Goal: Check status: Check status

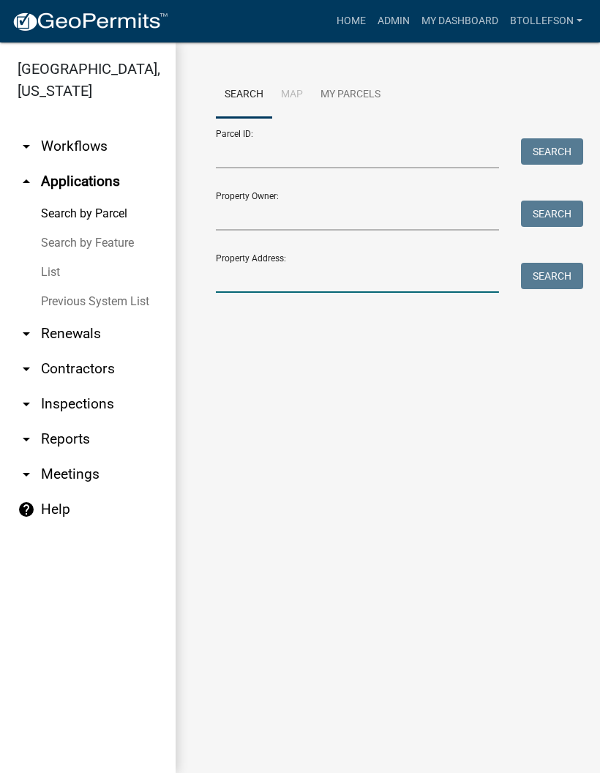
click at [231, 288] on input "Property Address:" at bounding box center [357, 278] width 283 height 30
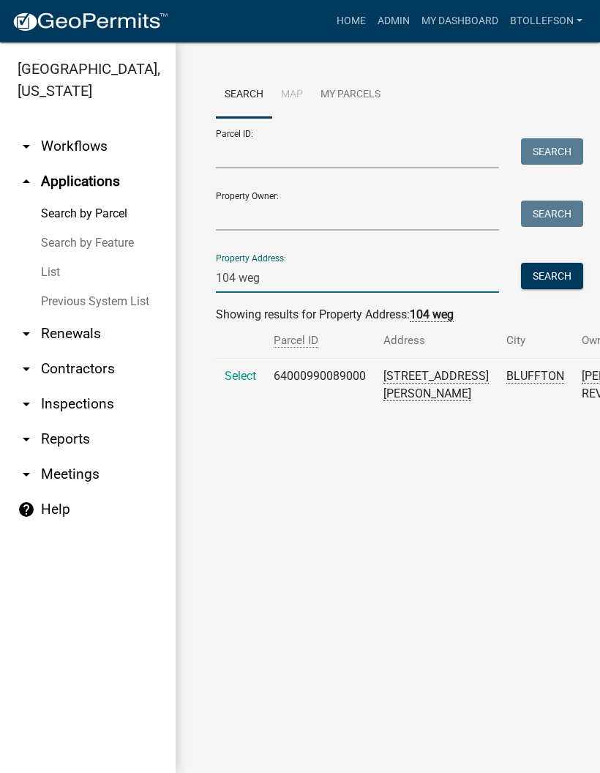
type input "104 weg"
click at [236, 369] on span "Select" at bounding box center [240, 376] width 31 height 14
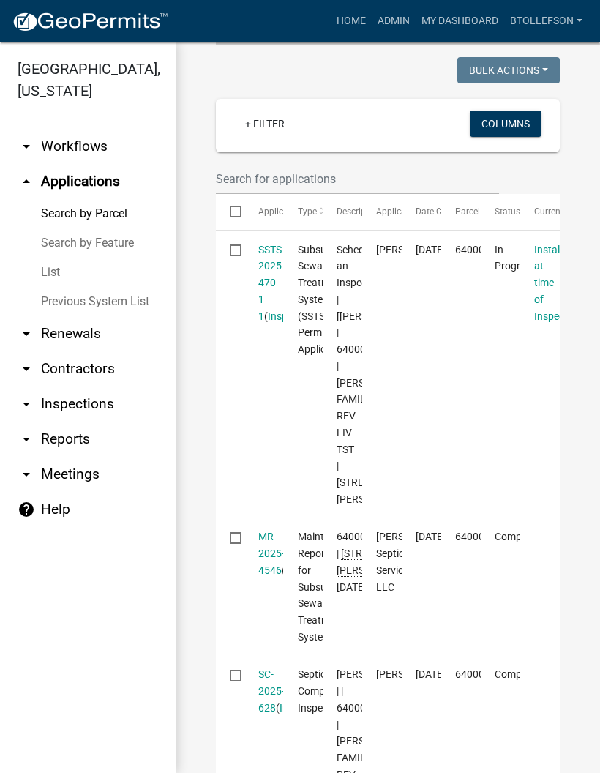
scroll to position [374, 0]
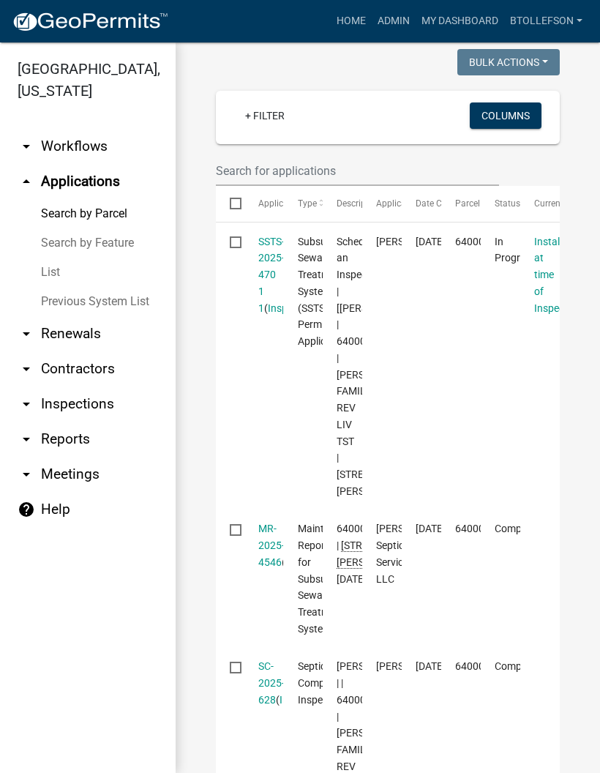
click at [261, 276] on link "SSTS-2025-470 1 1" at bounding box center [271, 275] width 26 height 78
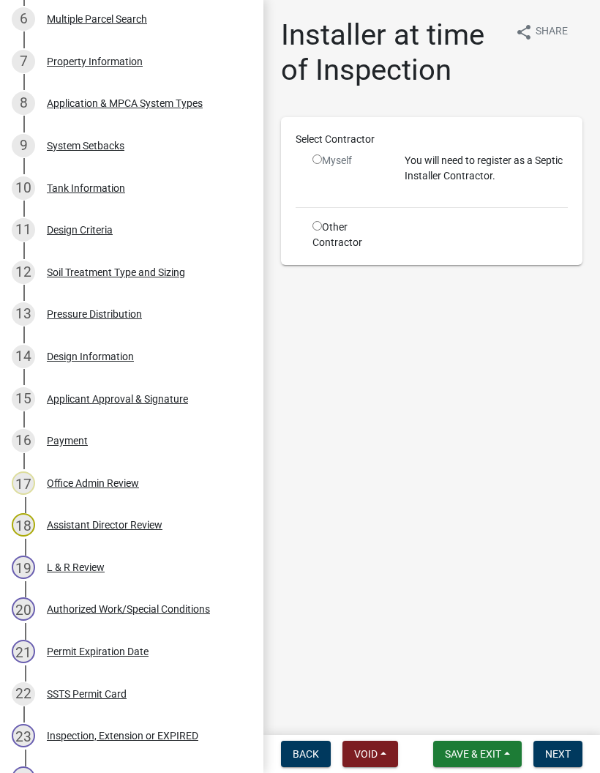
scroll to position [513, 0]
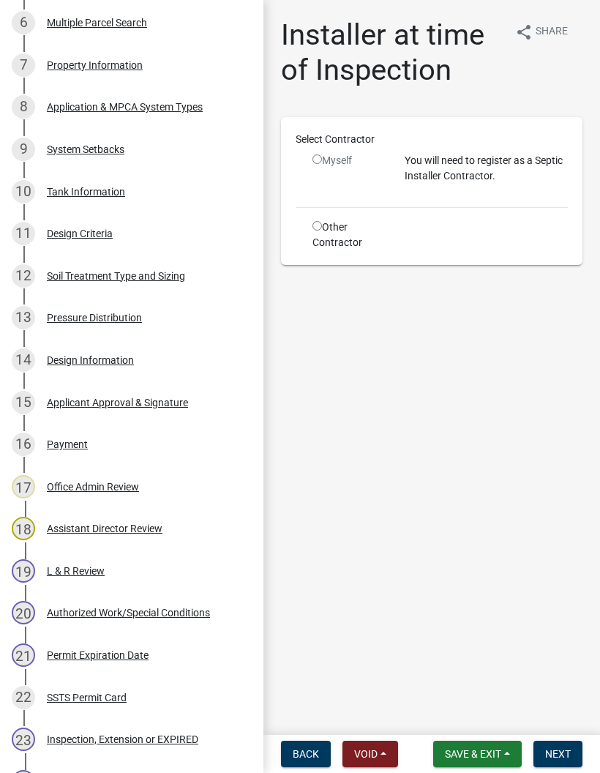
click at [87, 361] on div "Design Information" at bounding box center [90, 360] width 87 height 10
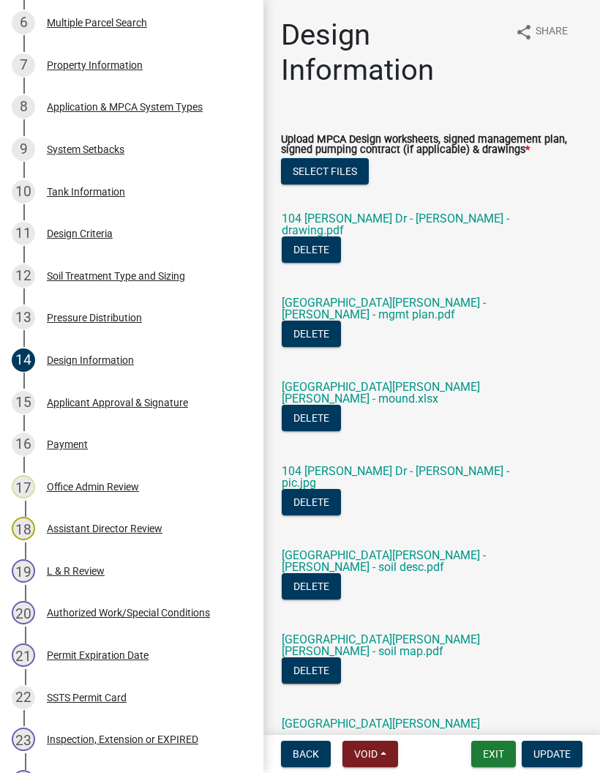
click at [312, 220] on link "104 [PERSON_NAME] Dr - [PERSON_NAME] - drawing.pdf" at bounding box center [396, 225] width 228 height 26
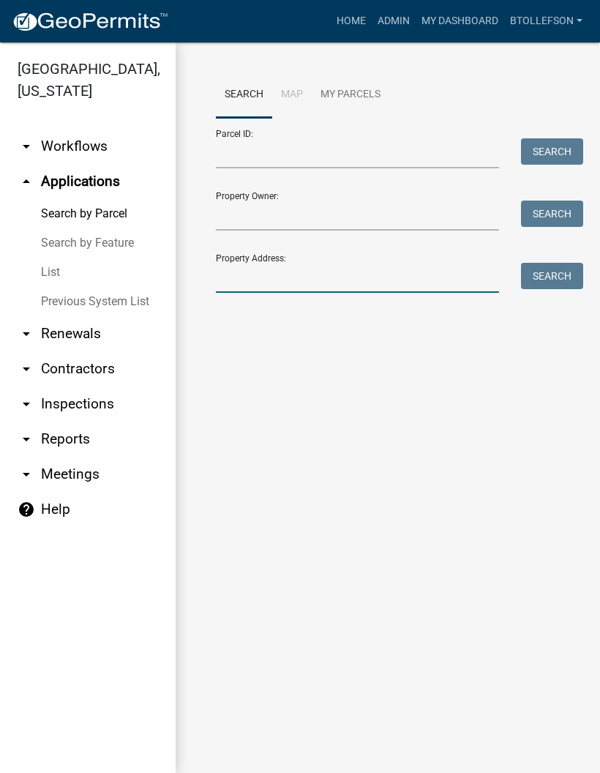
click at [253, 270] on input "Property Address:" at bounding box center [357, 278] width 283 height 30
type input "57164"
click at [530, 269] on button "Search" at bounding box center [552, 276] width 62 height 26
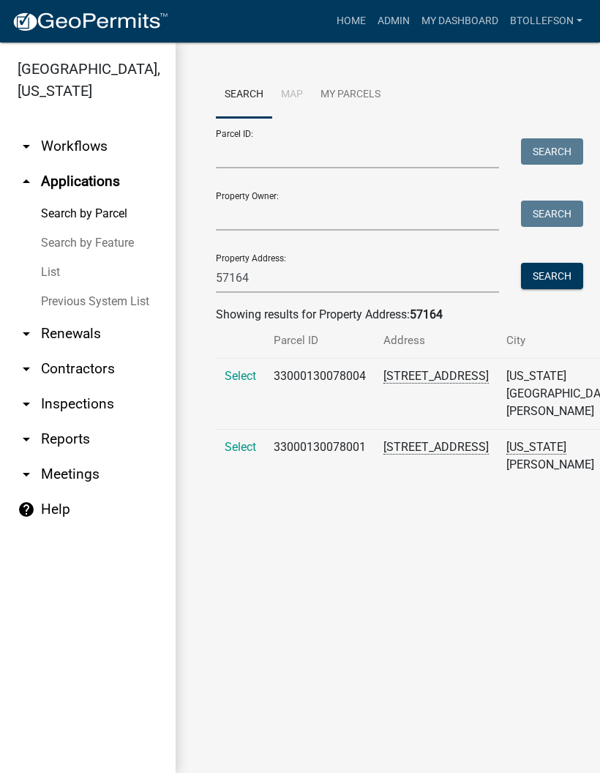
click at [228, 454] on span "Select" at bounding box center [240, 447] width 31 height 14
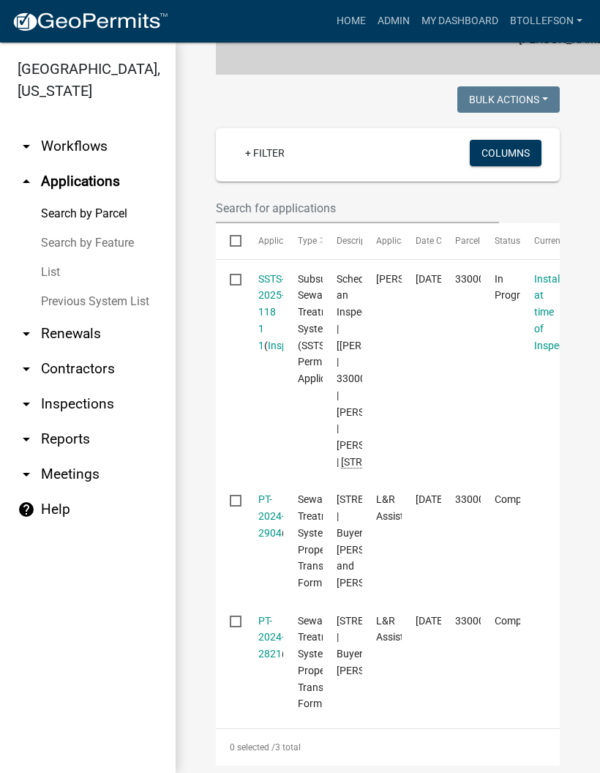
scroll to position [373, 0]
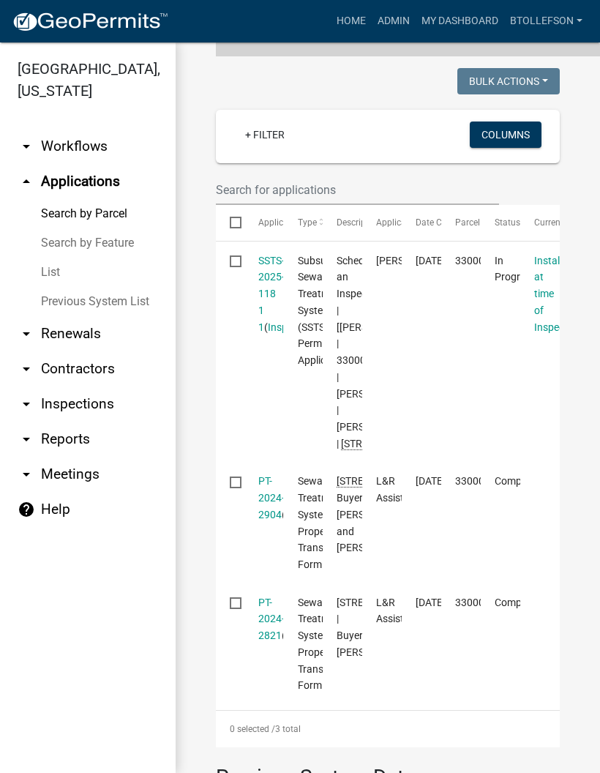
click at [269, 322] on link "SSTS-2025-118 1 1" at bounding box center [271, 294] width 26 height 78
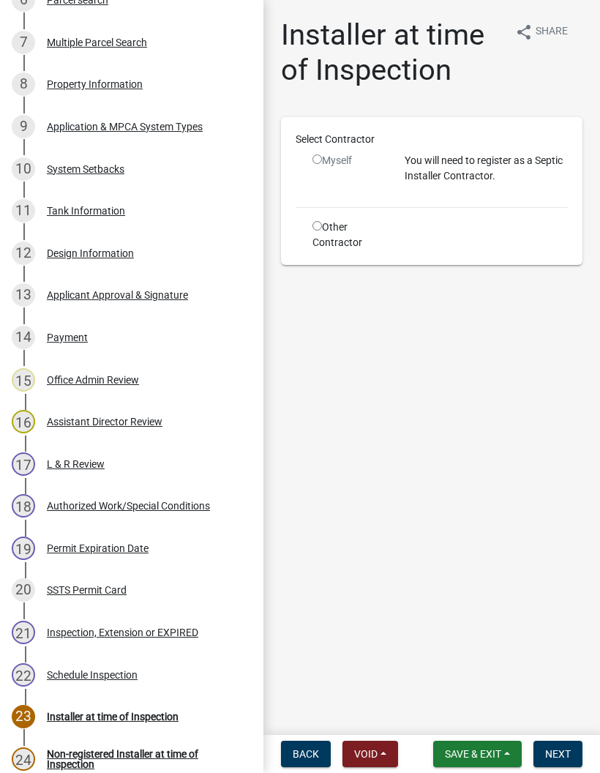
scroll to position [535, 0]
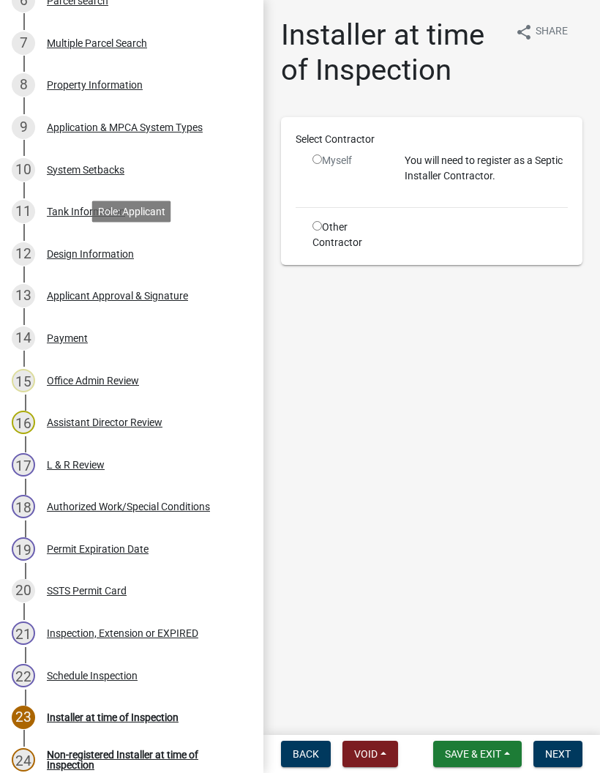
click at [71, 257] on div "Design Information" at bounding box center [90, 254] width 87 height 10
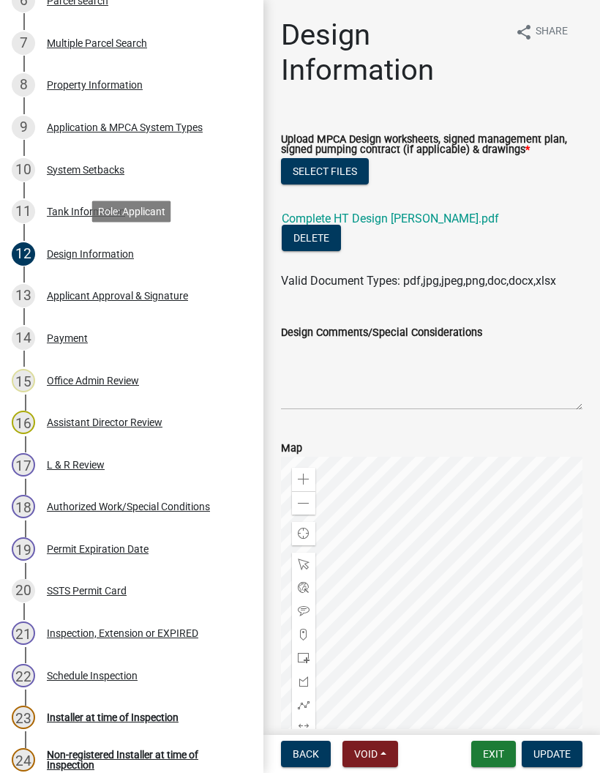
click at [377, 220] on link "Complete HT Design [PERSON_NAME].pdf" at bounding box center [390, 219] width 217 height 14
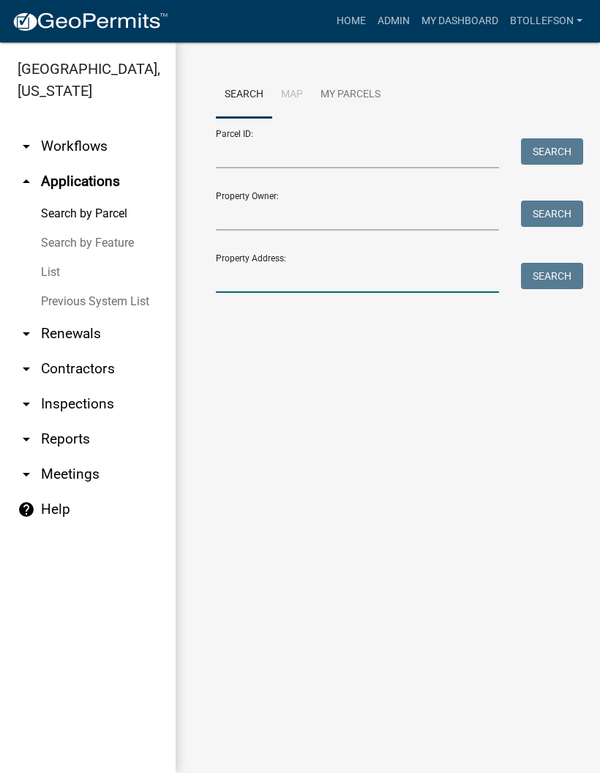
click at [247, 277] on input "Property Address:" at bounding box center [357, 278] width 283 height 30
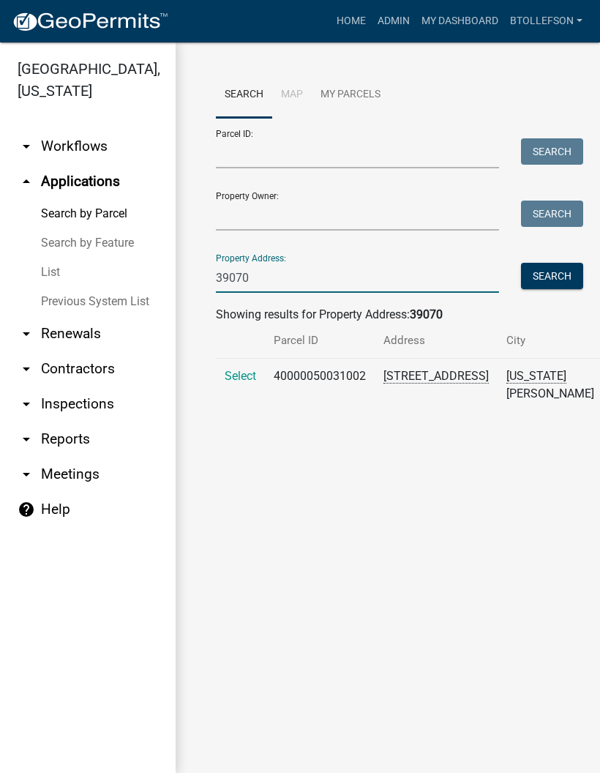
type input "39070"
click at [236, 383] on span "Select" at bounding box center [240, 376] width 31 height 14
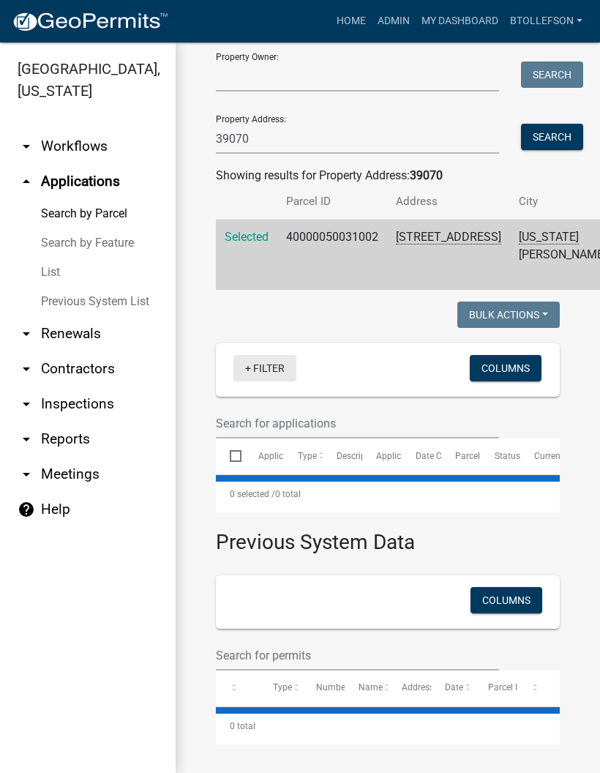
scroll to position [190, 0]
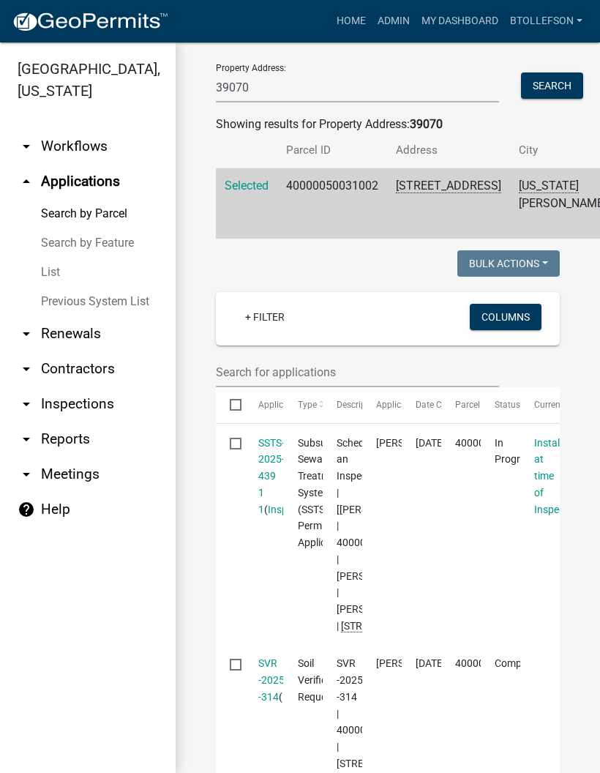
click at [271, 487] on link "SSTS-2025-439 1 1" at bounding box center [271, 476] width 26 height 78
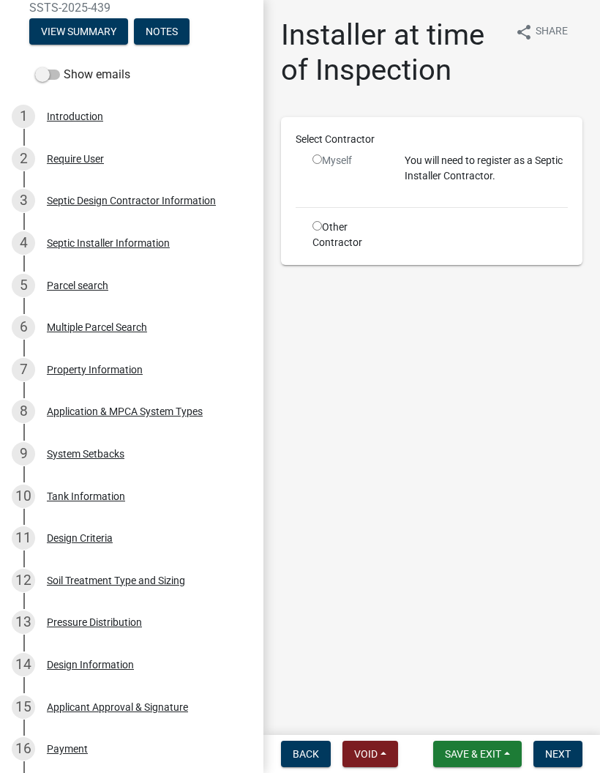
scroll to position [209, 0]
click at [53, 525] on div "11 Design Criteria" at bounding box center [126, 536] width 228 height 23
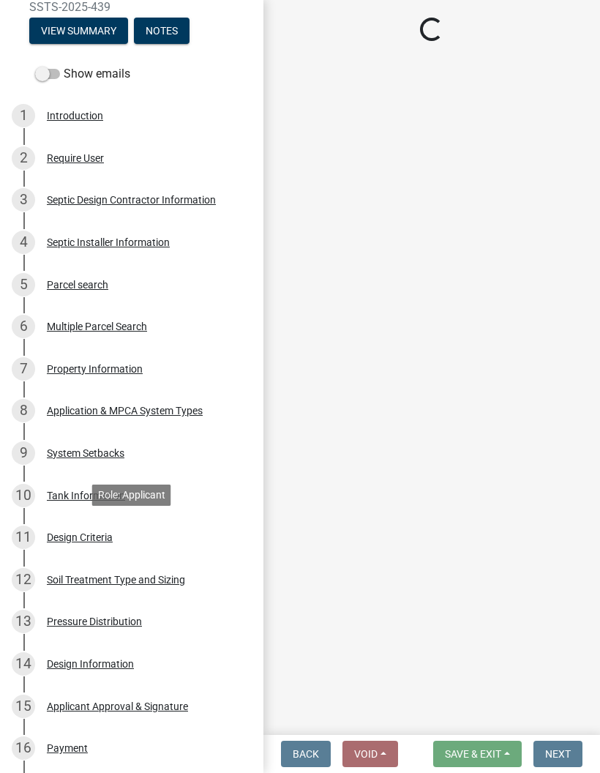
select select "161dc003-2926-44f5-9717-bc9d566eecc1"
select select "3153871a-0646-45c0-8d36-98762e1aaded"
select select "643267e1-855b-462d-a385-c521968adb40"
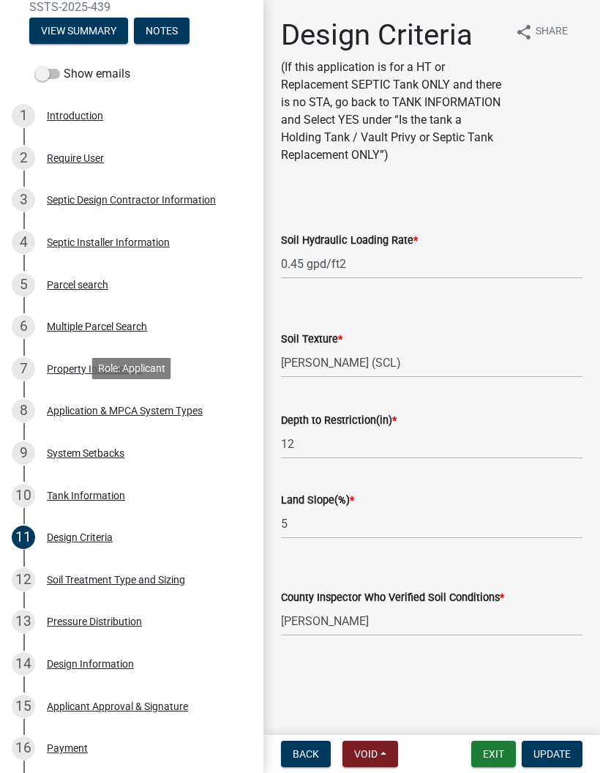
click at [70, 411] on div "Application & MPCA System Types" at bounding box center [125, 410] width 156 height 10
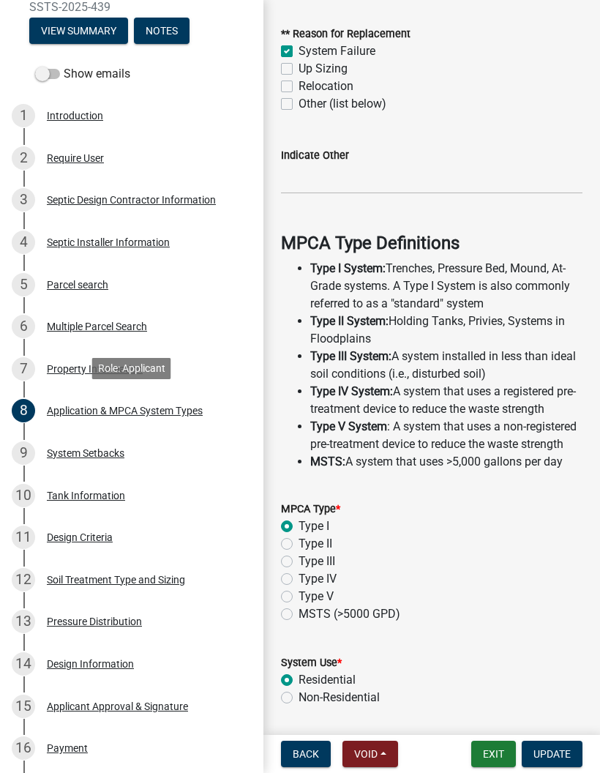
scroll to position [307, 0]
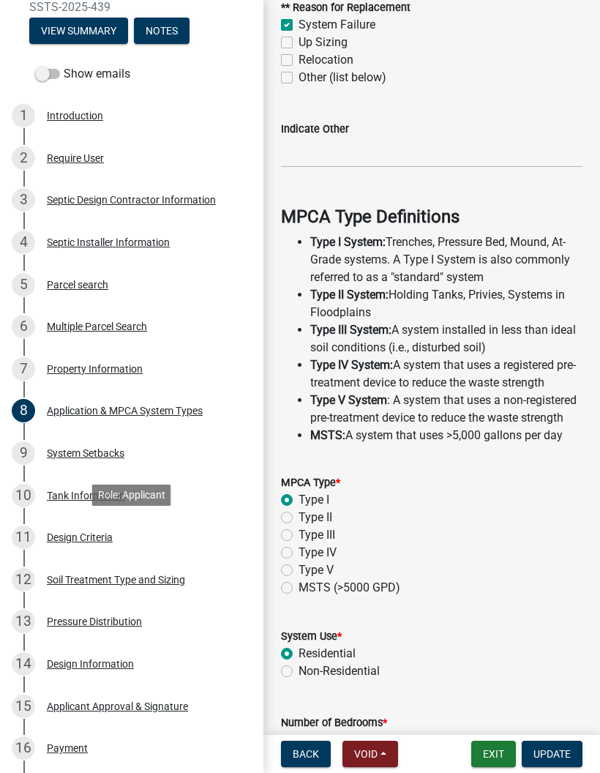
click at [68, 539] on div "Design Criteria" at bounding box center [80, 537] width 66 height 10
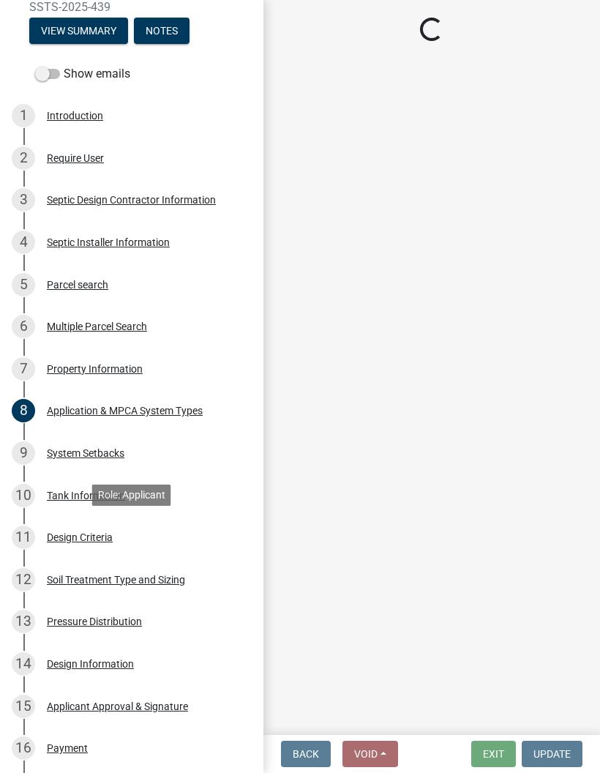
select select "161dc003-2926-44f5-9717-bc9d566eecc1"
select select "3153871a-0646-45c0-8d36-98762e1aaded"
select select "643267e1-855b-462d-a385-c521968adb40"
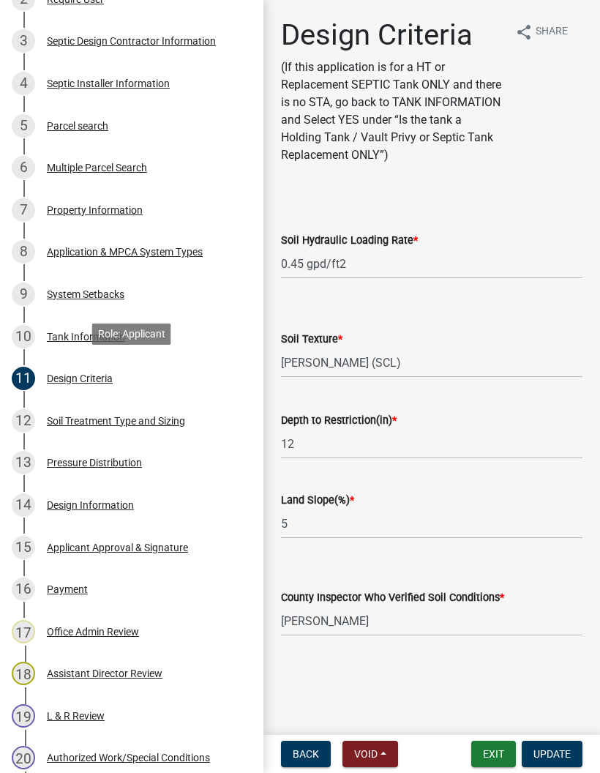
scroll to position [373, 0]
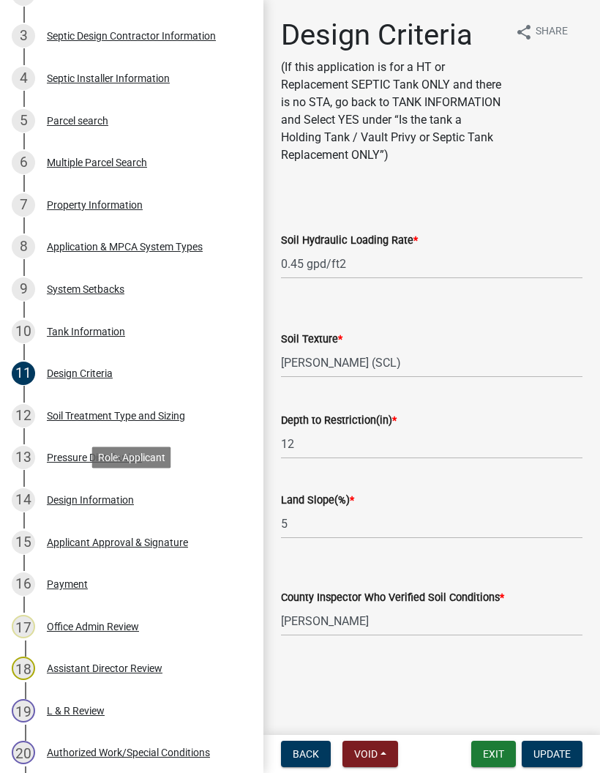
click at [64, 497] on div "Design Information" at bounding box center [90, 500] width 87 height 10
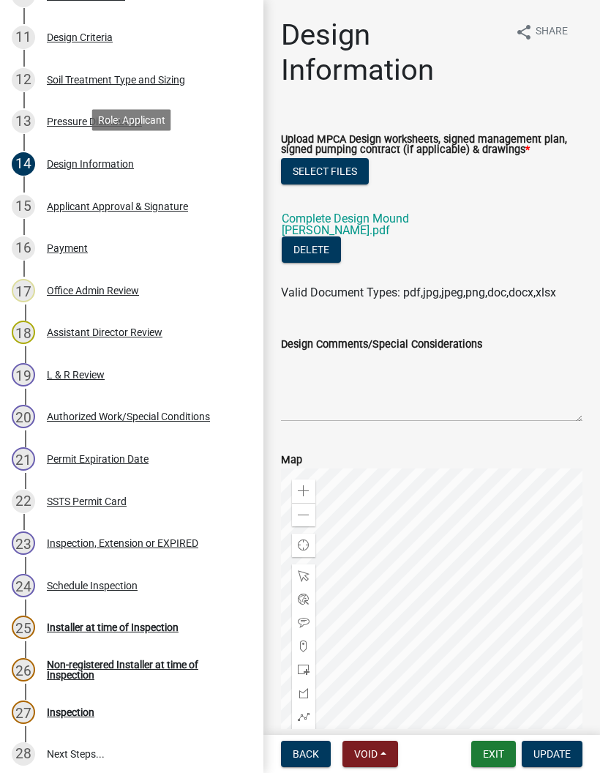
scroll to position [711, 0]
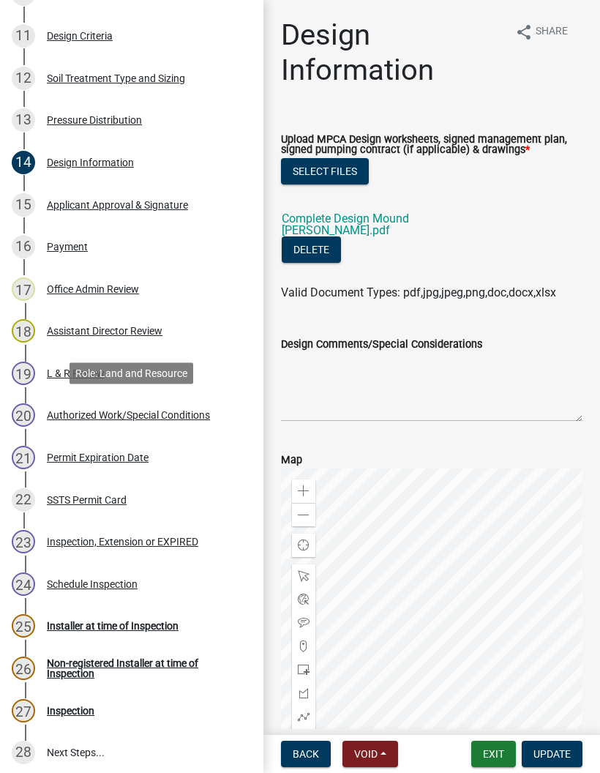
click at [82, 411] on div "Authorized Work/Special Conditions" at bounding box center [128, 415] width 163 height 10
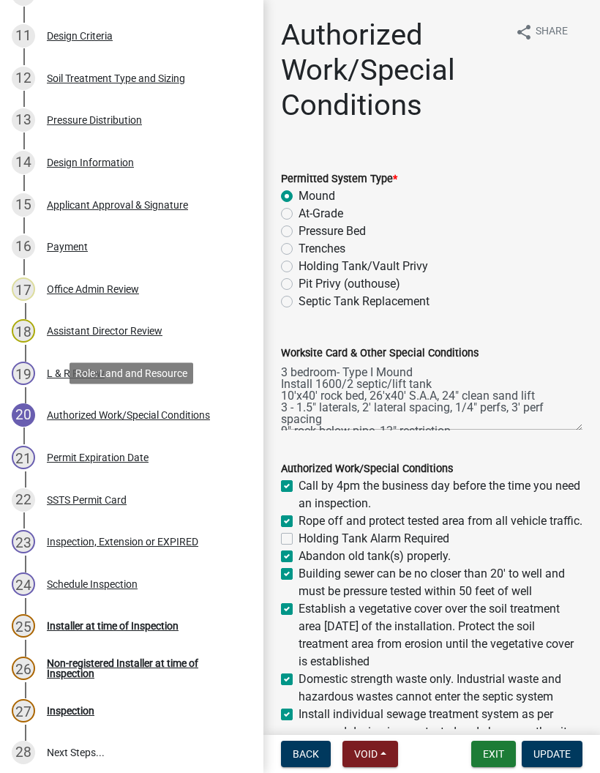
scroll to position [0, 0]
click at [85, 168] on div "14 Design Information" at bounding box center [126, 162] width 228 height 23
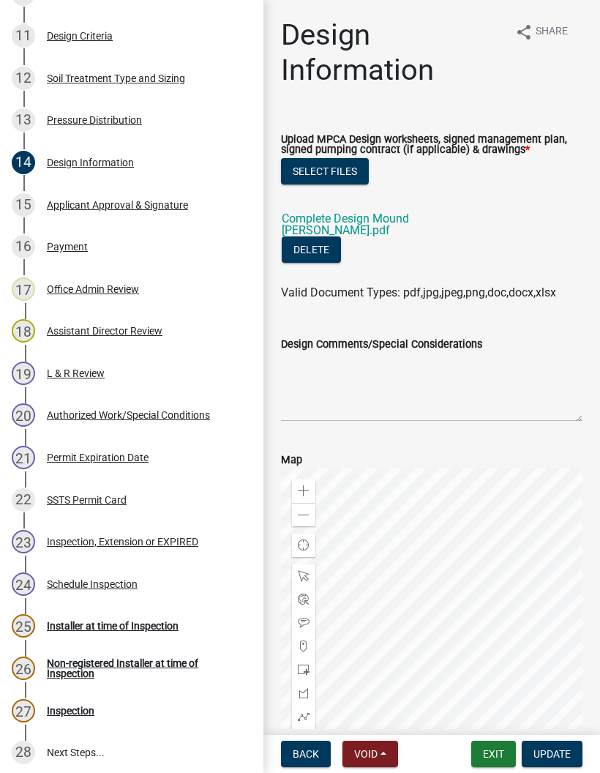
click at [379, 225] on link "Complete Design Mound [PERSON_NAME].pdf" at bounding box center [345, 225] width 127 height 26
